Goal: Task Accomplishment & Management: Use online tool/utility

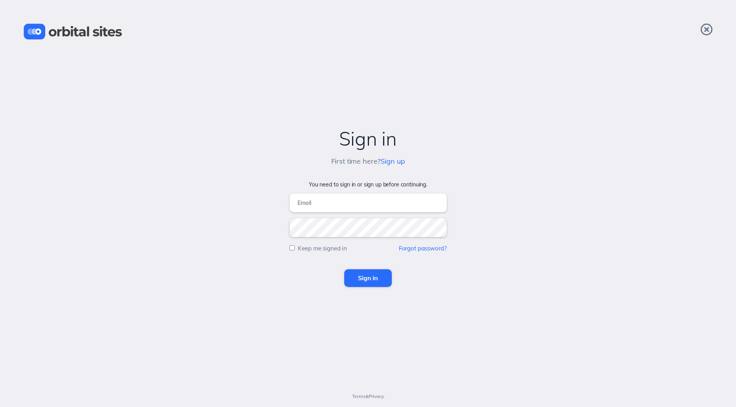
type input "[EMAIL_ADDRESS][DOMAIN_NAME]"
click at [362, 276] on input "Sign in" at bounding box center [368, 278] width 48 height 17
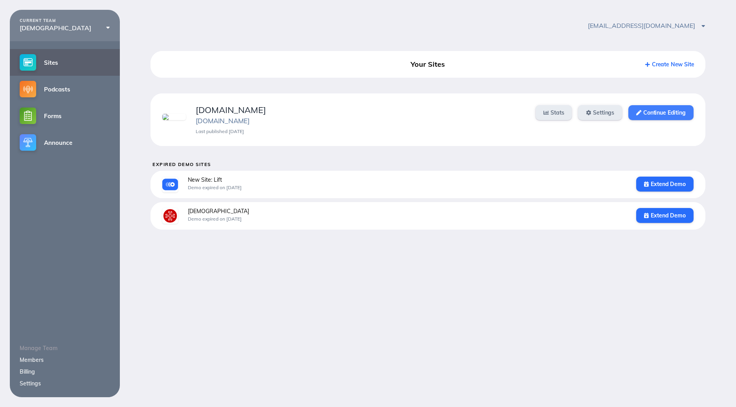
click at [658, 114] on link "Continue Editing" at bounding box center [660, 112] width 65 height 15
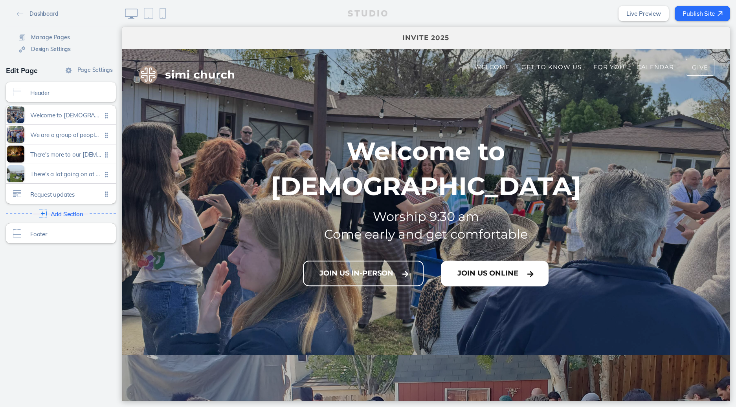
click at [483, 261] on button "Join Us Online" at bounding box center [495, 274] width 108 height 26
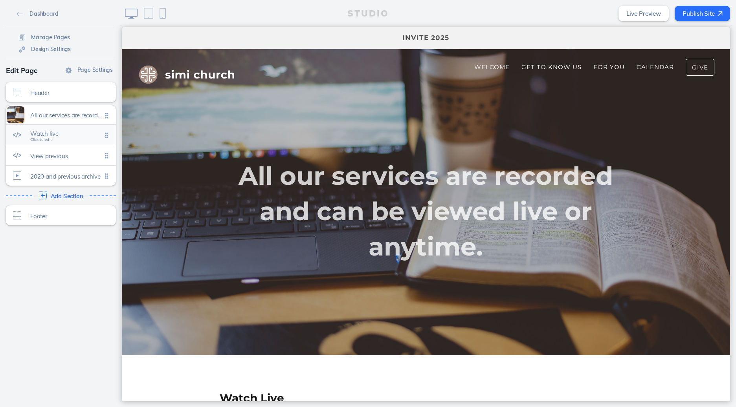
click at [57, 132] on span "Watch live" at bounding box center [66, 133] width 72 height 7
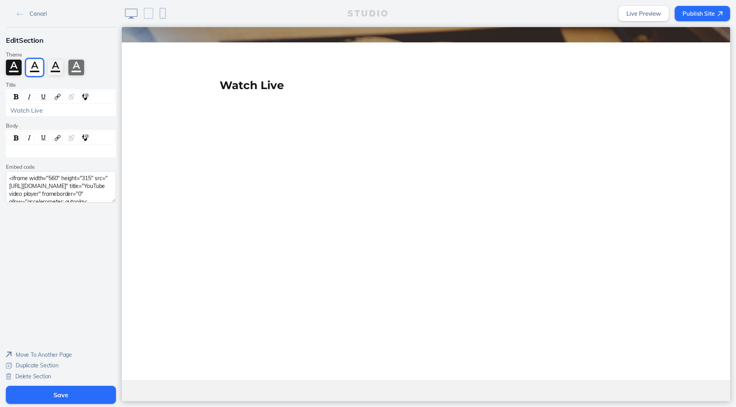
scroll to position [328, 0]
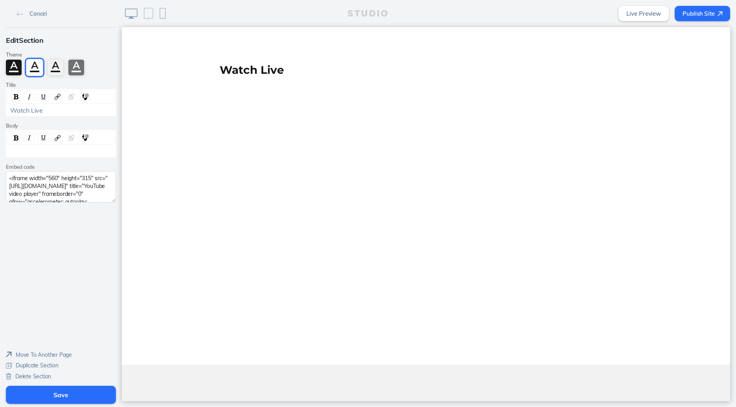
click at [32, 183] on textarea "<iframe width="560" height="315" src="https://www.youtube.com/embed/nji0dPDe1-4…" at bounding box center [61, 186] width 110 height 31
paste textarea "vyp3T34PdMg?si=bVfqIDnd6gRrGCnX"
type textarea "<iframe width="560" height="315" src="https://www.youtube.com/embed/vyp3T34PdMg…"
click at [63, 393] on button "Save" at bounding box center [61, 395] width 110 height 18
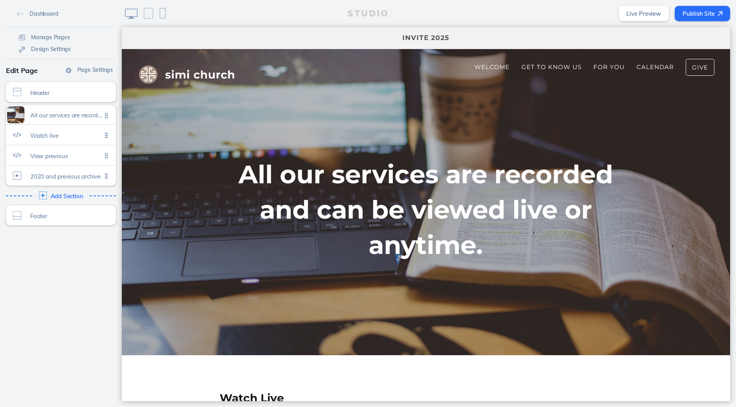
click at [703, 13] on button "Publish Site" at bounding box center [702, 13] width 55 height 15
